Goal: Navigation & Orientation: Find specific page/section

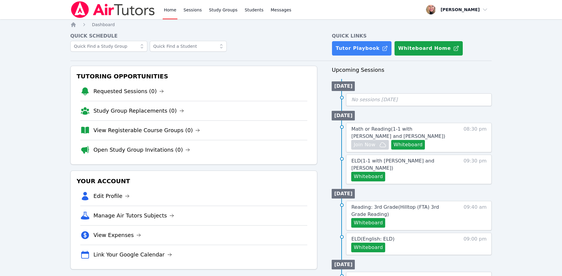
scroll to position [31, 0]
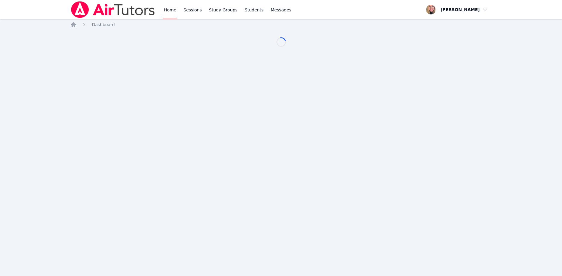
scroll to position [31, 0]
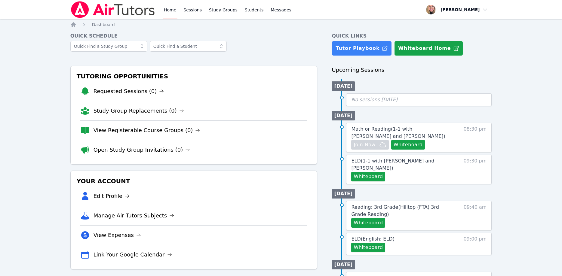
scroll to position [31, 0]
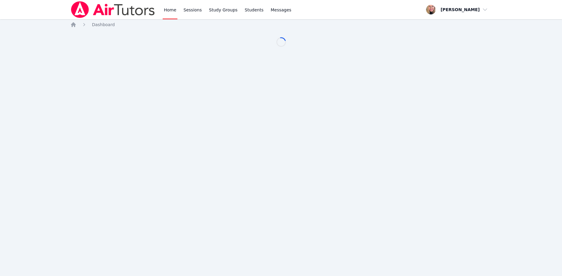
scroll to position [31, 0]
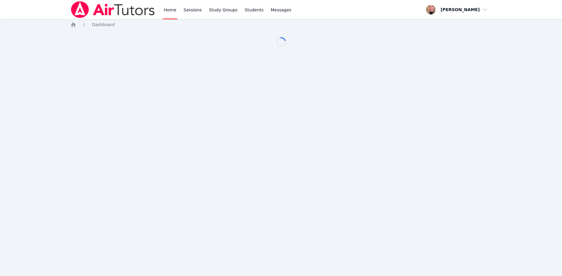
scroll to position [31, 0]
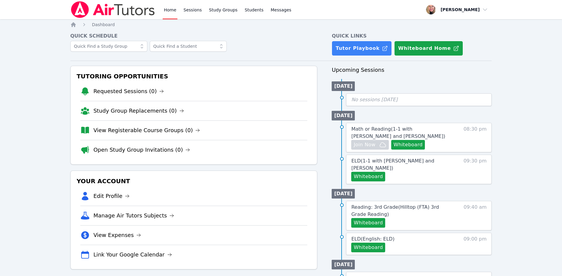
scroll to position [31, 0]
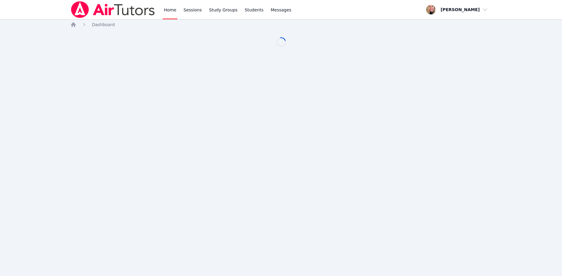
scroll to position [31, 0]
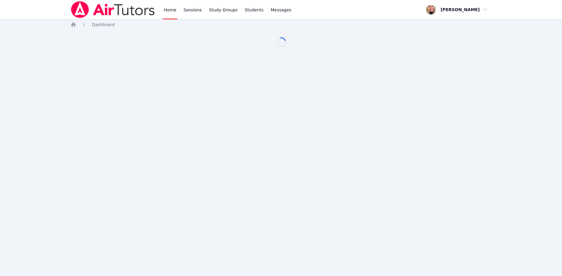
scroll to position [31, 0]
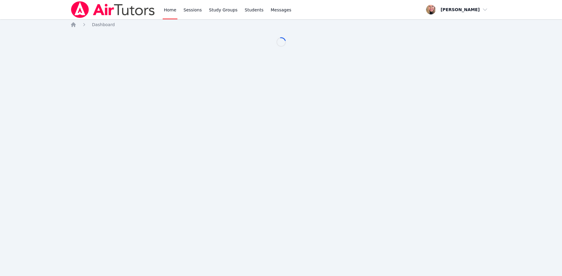
scroll to position [31, 0]
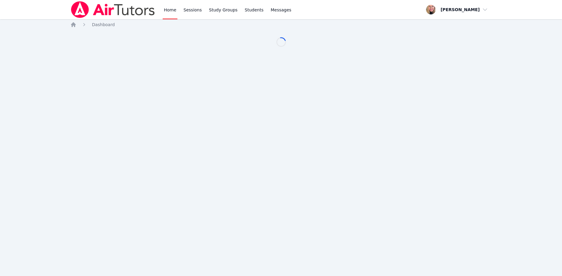
scroll to position [31, 0]
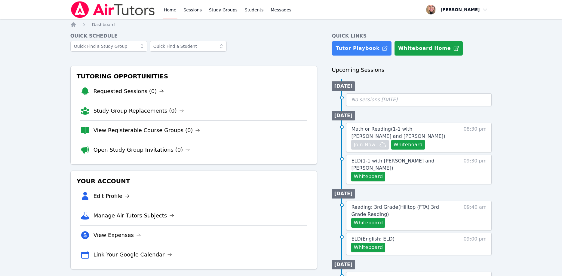
scroll to position [31, 0]
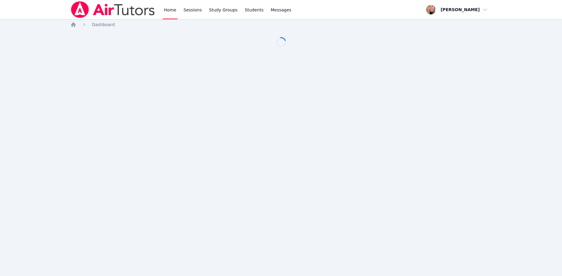
scroll to position [31, 0]
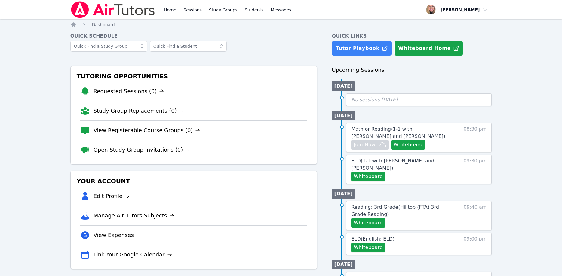
scroll to position [31, 0]
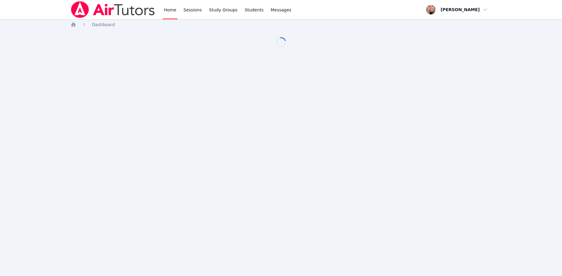
scroll to position [31, 0]
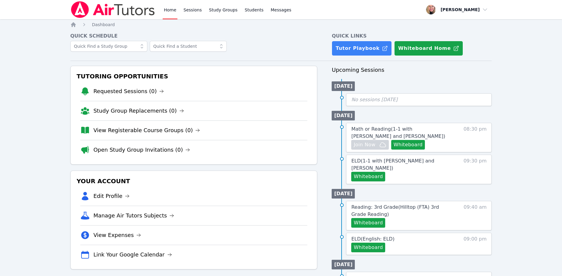
scroll to position [31, 0]
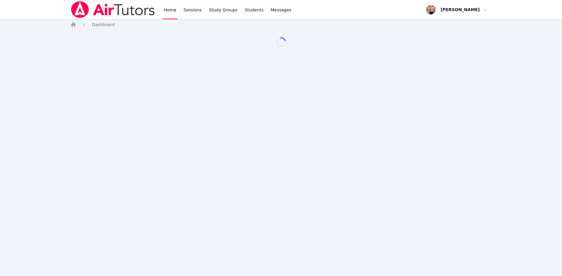
scroll to position [31, 0]
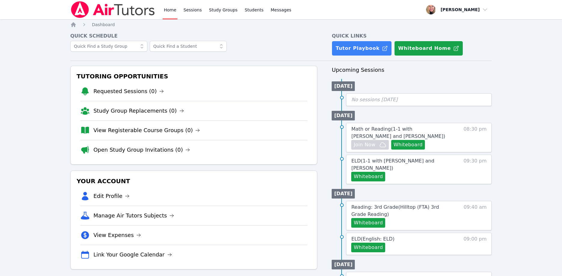
scroll to position [31, 0]
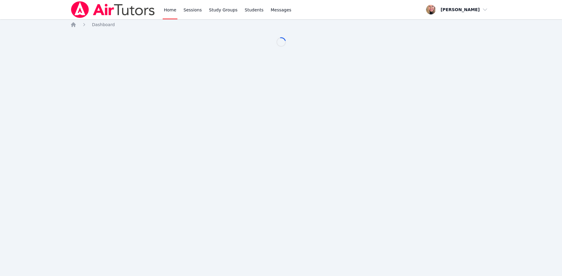
scroll to position [31, 0]
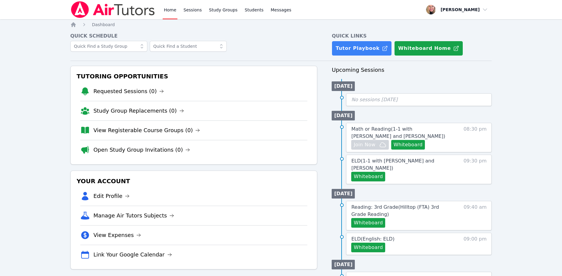
scroll to position [31, 0]
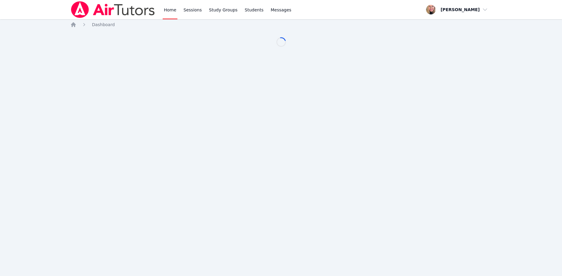
scroll to position [31, 0]
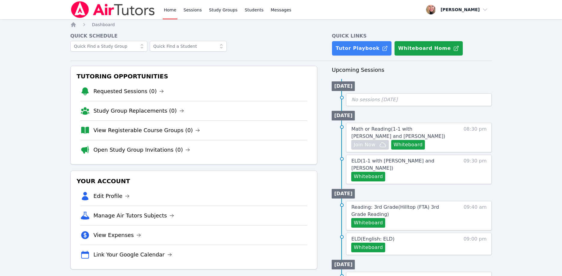
scroll to position [31, 0]
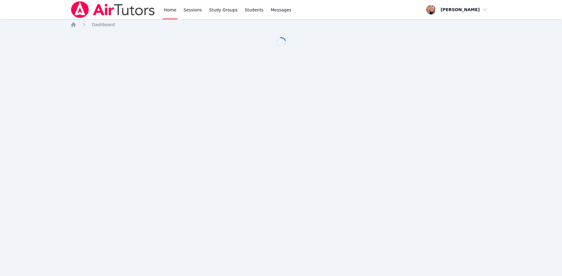
scroll to position [31, 0]
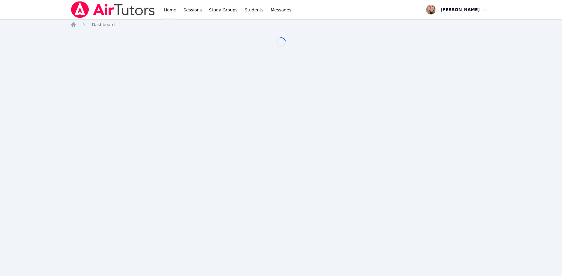
scroll to position [31, 0]
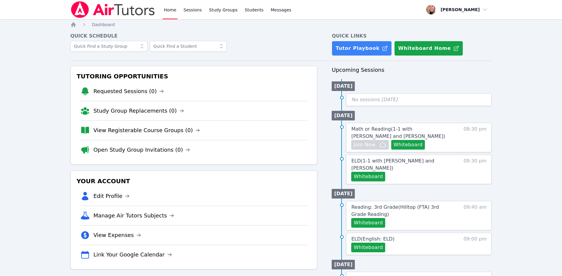
scroll to position [31, 0]
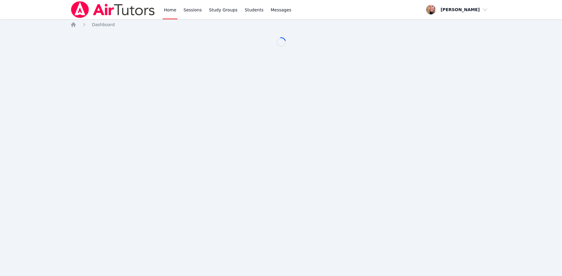
scroll to position [31, 0]
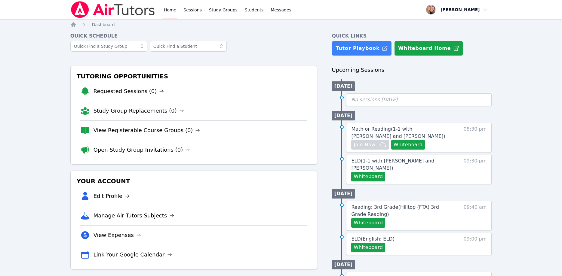
scroll to position [31, 0]
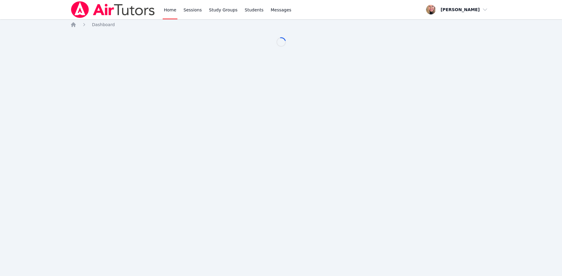
scroll to position [31, 0]
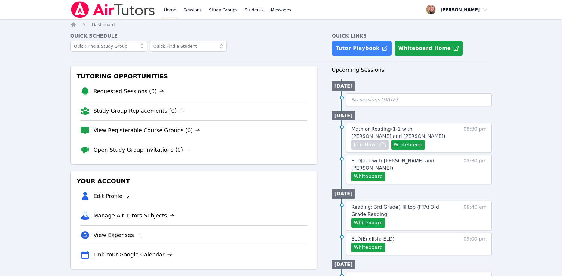
scroll to position [31, 0]
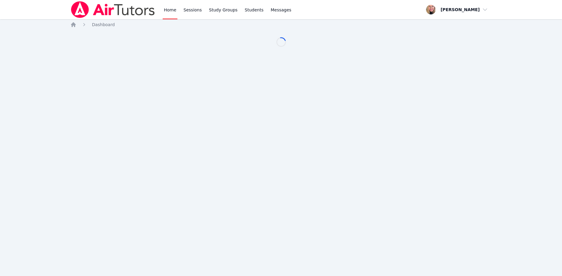
scroll to position [31, 0]
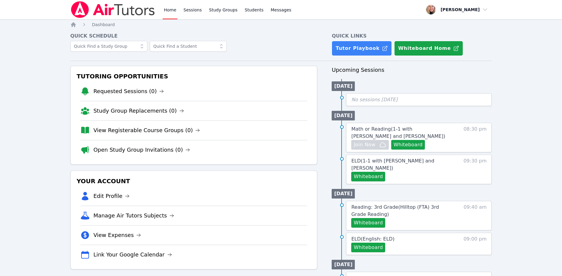
scroll to position [31, 0]
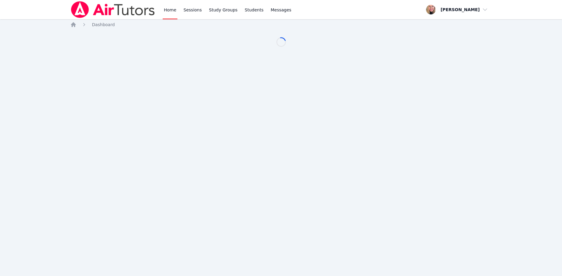
scroll to position [31, 0]
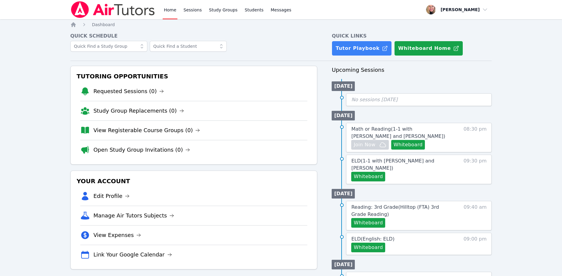
scroll to position [31, 0]
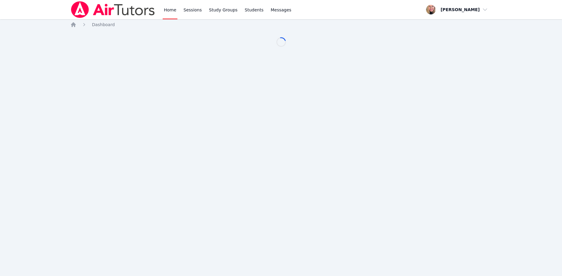
scroll to position [31, 0]
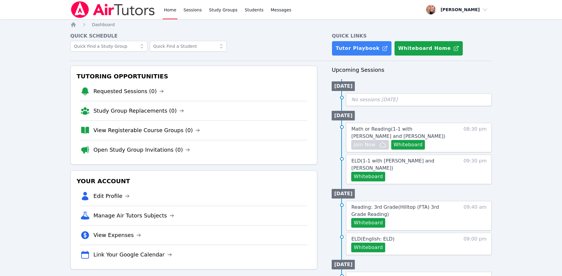
scroll to position [31, 0]
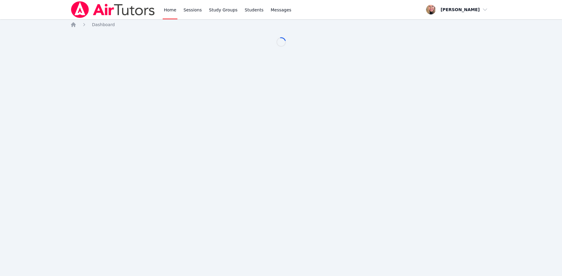
scroll to position [31, 0]
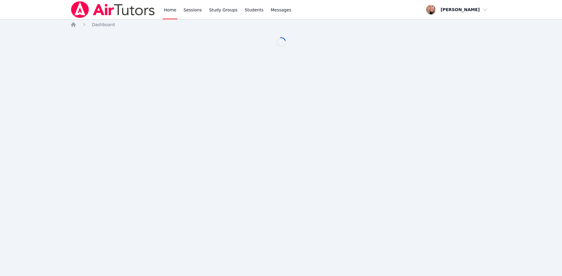
scroll to position [31, 0]
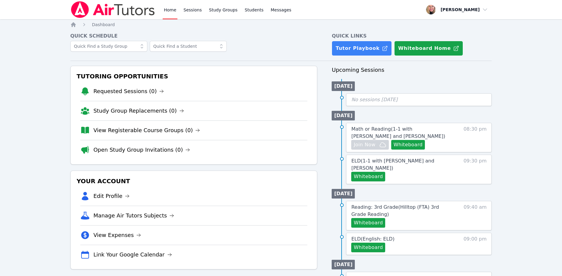
scroll to position [31, 0]
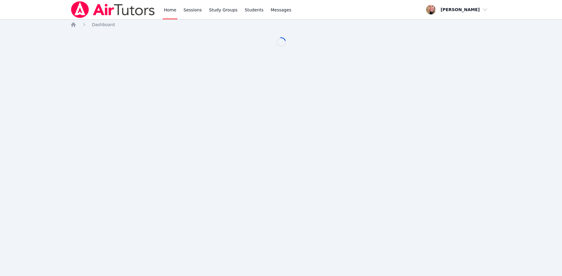
scroll to position [31, 0]
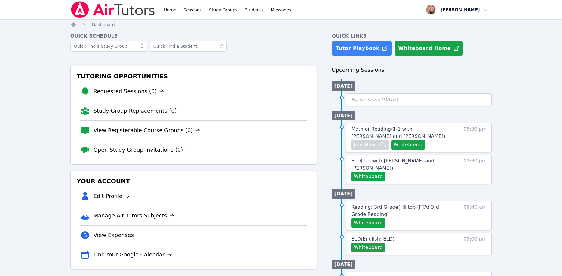
scroll to position [31, 0]
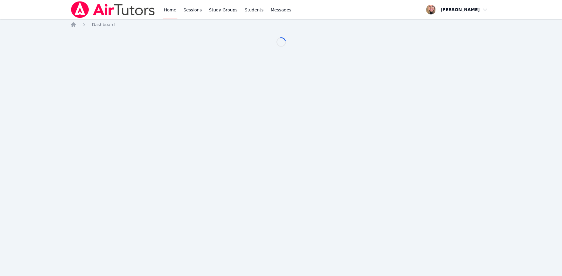
scroll to position [31, 0]
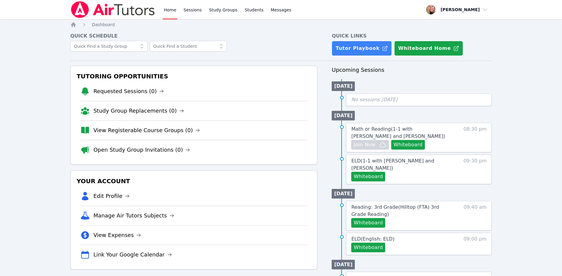
scroll to position [31, 0]
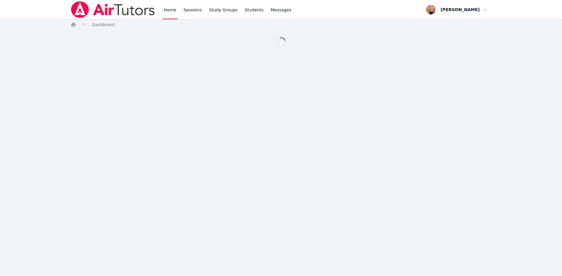
scroll to position [31, 0]
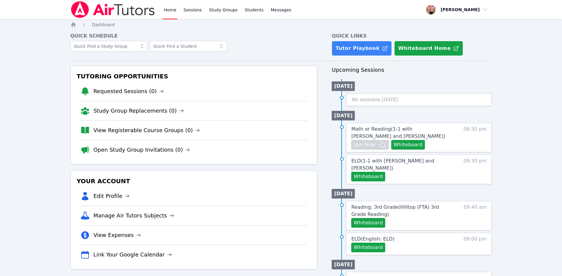
scroll to position [31, 0]
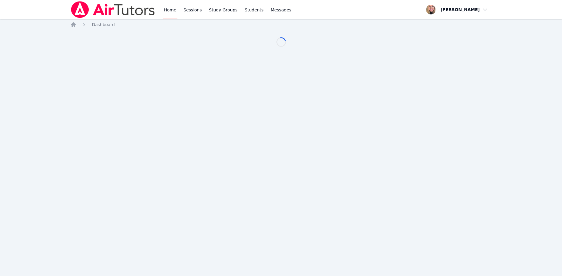
scroll to position [31, 0]
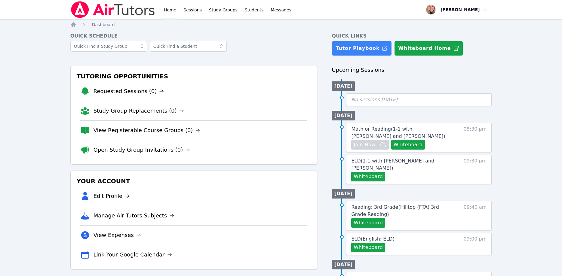
scroll to position [31, 0]
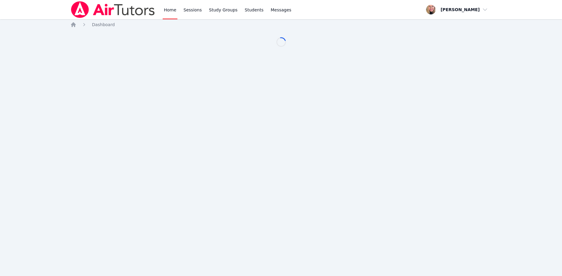
scroll to position [31, 0]
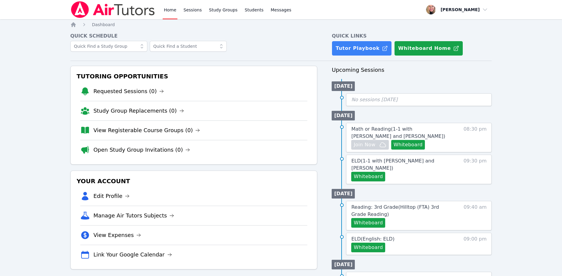
scroll to position [31, 0]
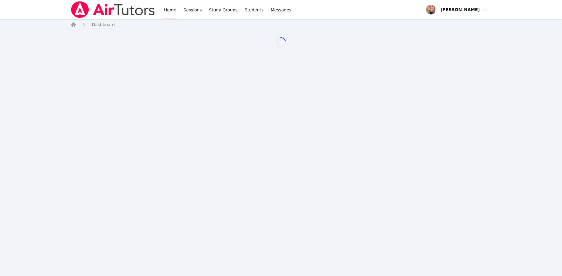
scroll to position [31, 0]
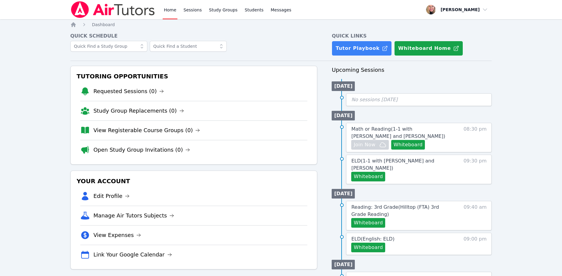
scroll to position [31, 0]
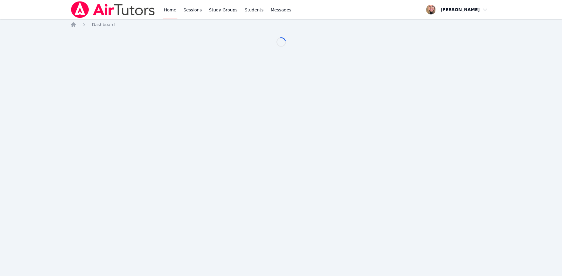
scroll to position [31, 0]
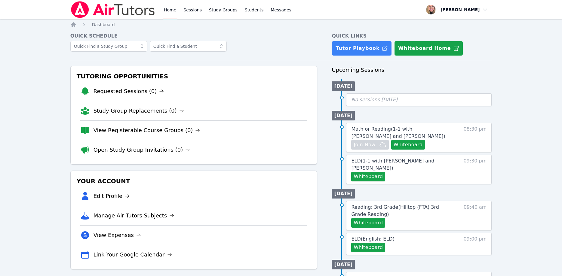
scroll to position [31, 0]
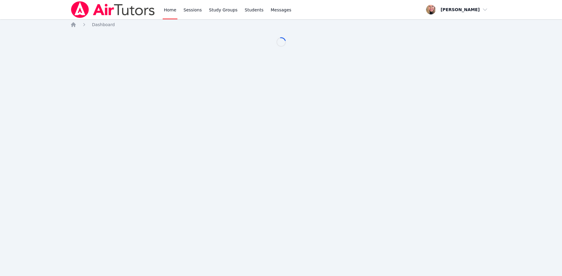
scroll to position [31, 0]
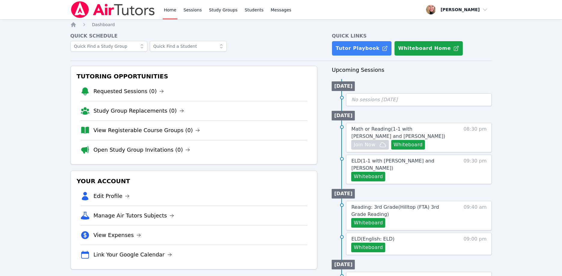
scroll to position [31, 0]
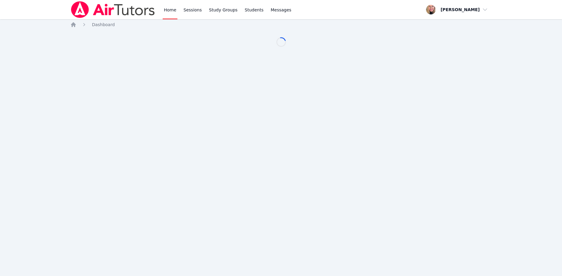
scroll to position [31, 0]
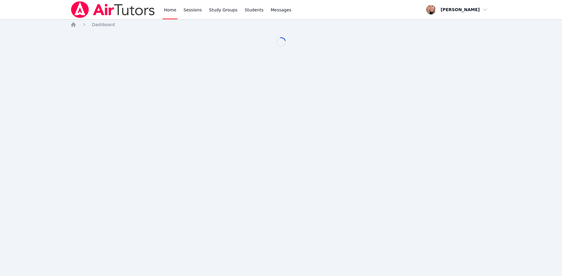
scroll to position [31, 0]
